Goal: Task Accomplishment & Management: Manage account settings

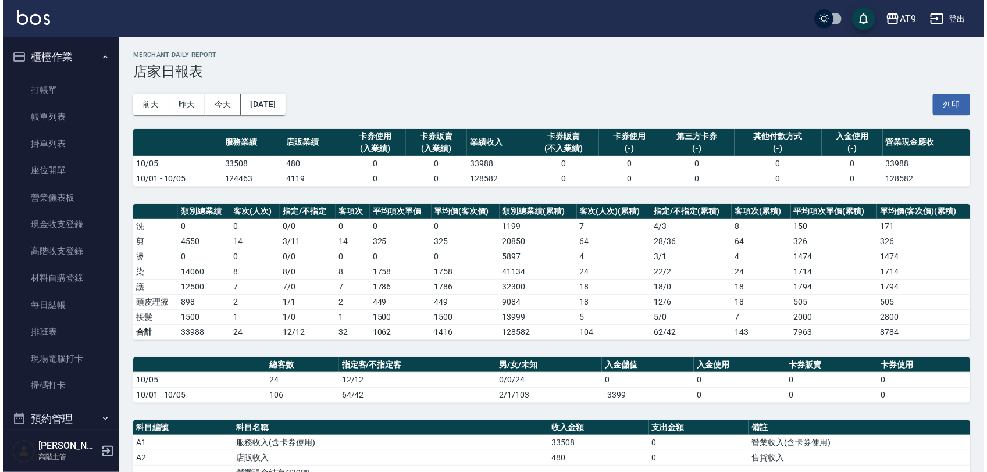
scroll to position [145, 0]
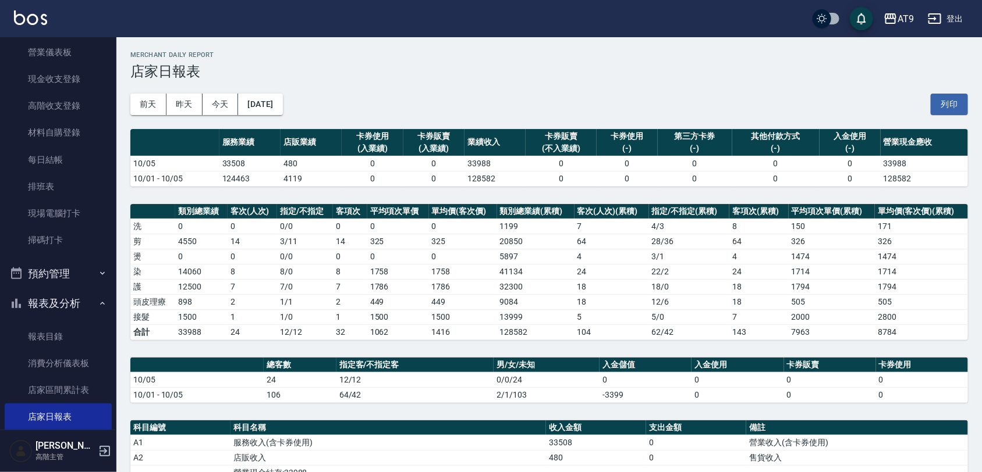
click at [949, 21] on button "登出" at bounding box center [945, 19] width 45 height 22
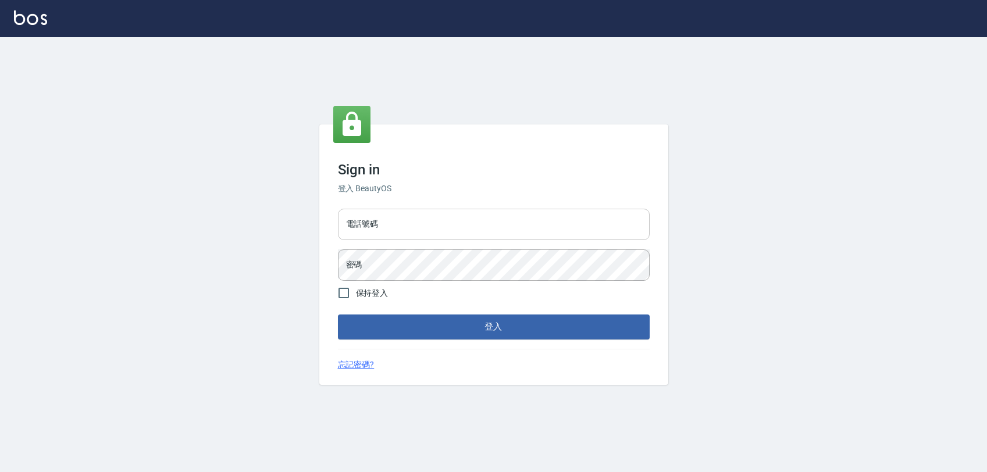
drag, startPoint x: 0, startPoint y: 0, endPoint x: 453, endPoint y: 228, distance: 506.9
click at [453, 228] on input "電話號碼" at bounding box center [494, 224] width 312 height 31
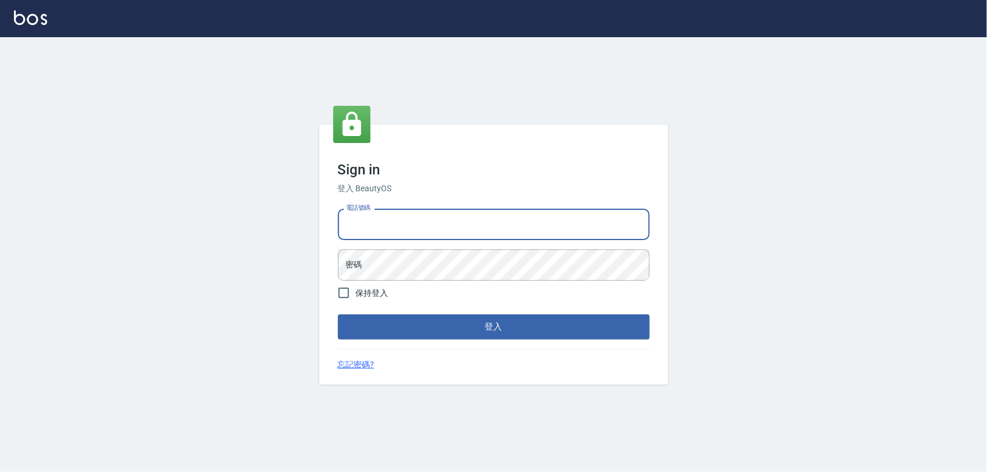
type input "0975151920"
